Goal: Navigation & Orientation: Find specific page/section

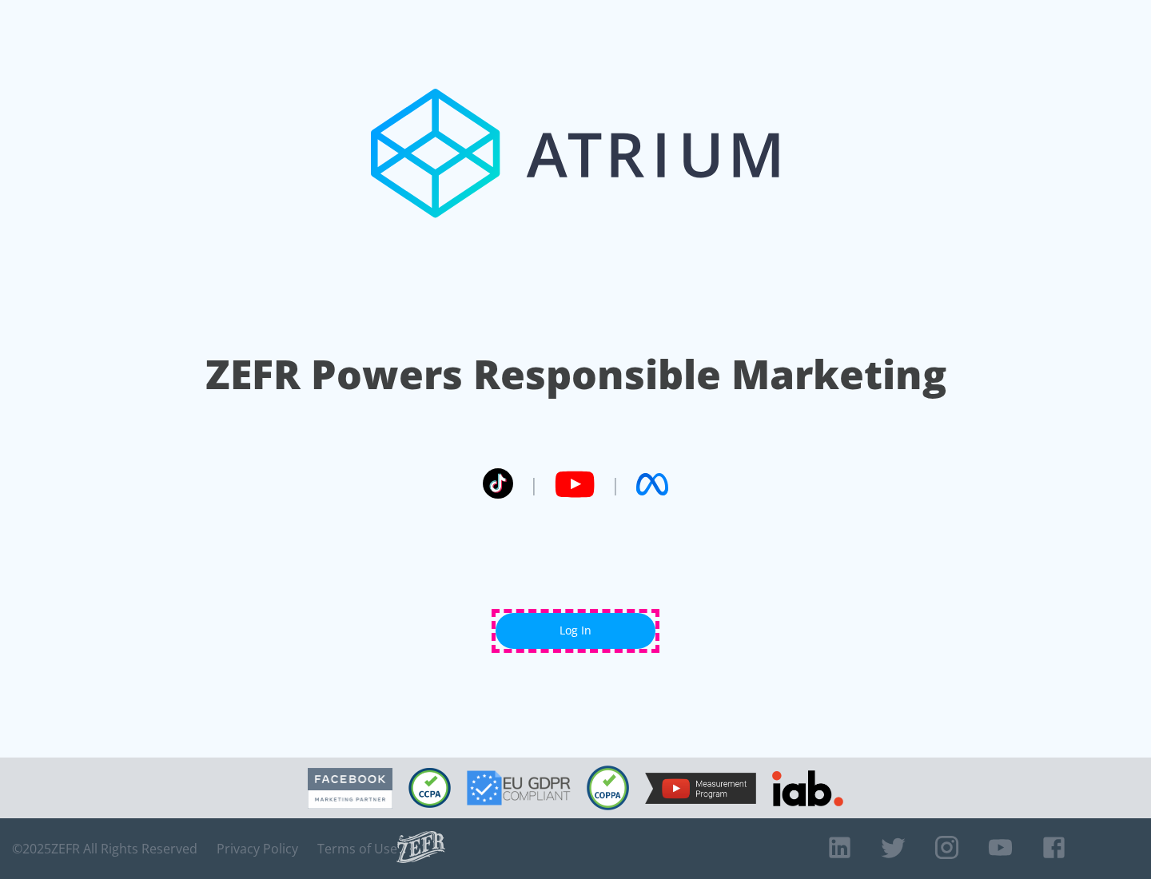
click at [575, 631] on link "Log In" at bounding box center [576, 631] width 160 height 36
